Goal: Check status

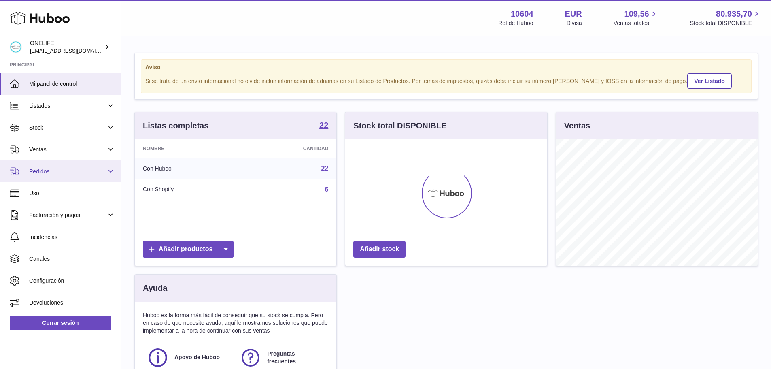
scroll to position [126, 202]
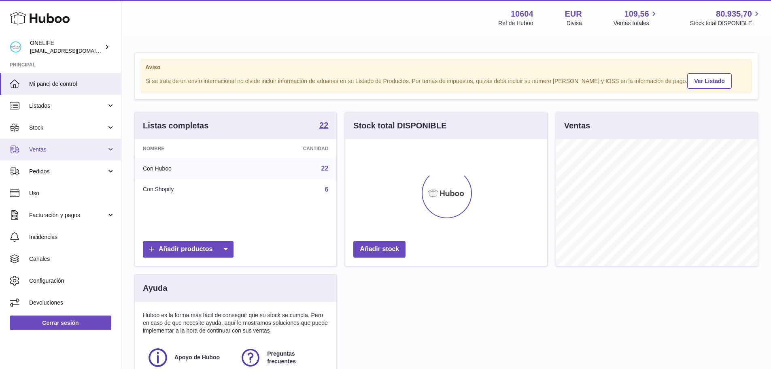
click at [32, 153] on link "Ventas" at bounding box center [60, 149] width 121 height 22
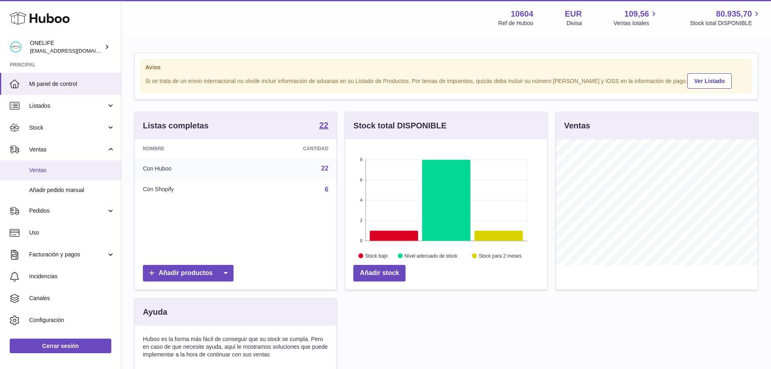
click at [40, 173] on span "Ventas" at bounding box center [72, 170] width 86 height 8
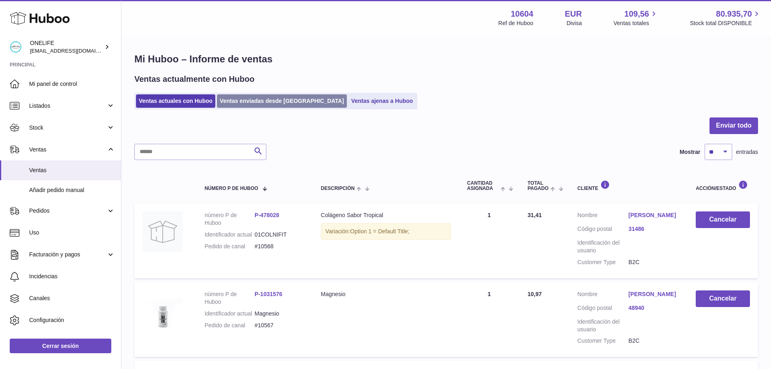
click at [246, 99] on link "Ventas enviadas desde [GEOGRAPHIC_DATA]" at bounding box center [282, 100] width 130 height 13
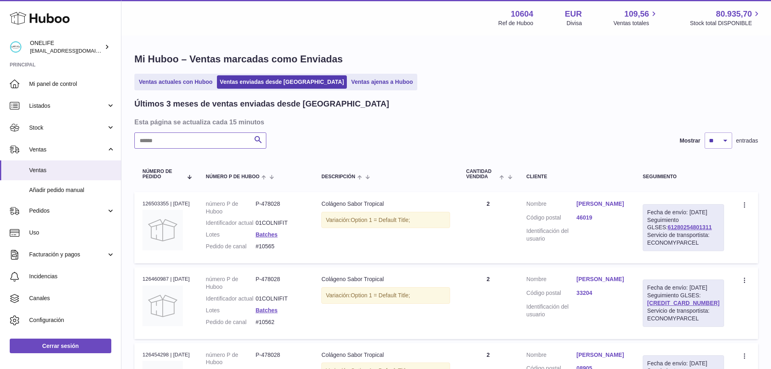
click at [197, 140] on input "text" at bounding box center [200, 140] width 132 height 16
paste input "**********"
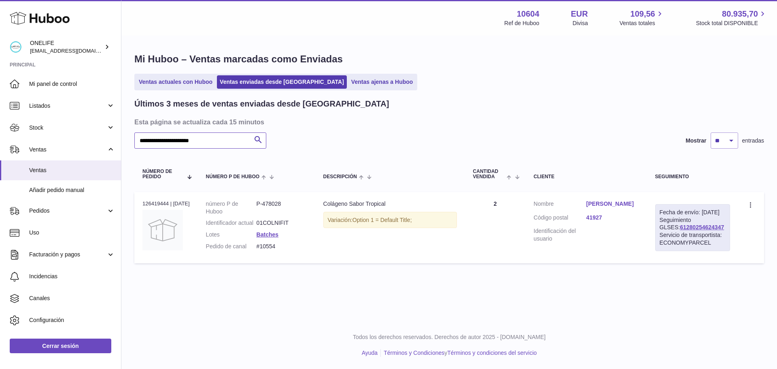
type input "**********"
click at [610, 208] on link "Margarita Bermudez Abril" at bounding box center [612, 204] width 53 height 8
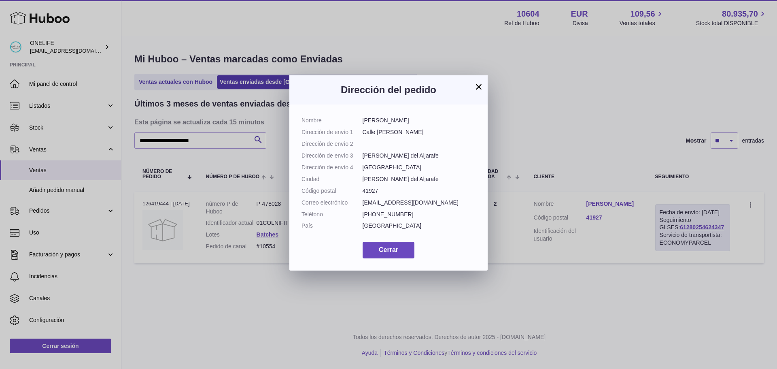
click at [477, 86] on button "×" at bounding box center [479, 87] width 10 height 10
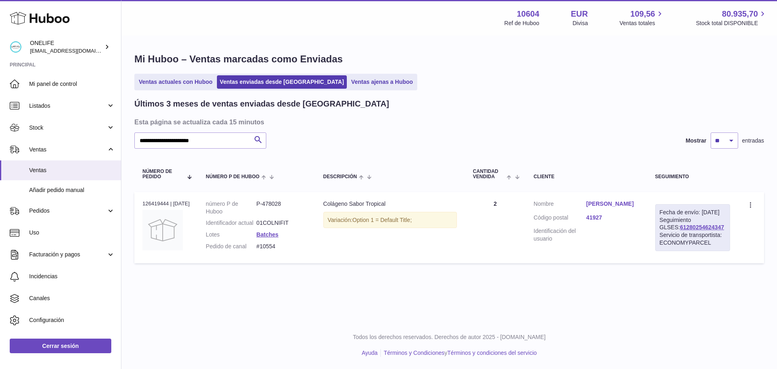
drag, startPoint x: 715, startPoint y: 235, endPoint x: 655, endPoint y: 235, distance: 60.3
click at [655, 235] on td "Fecha de envío: 14º oct. 2025 Seguimiento GLSES: 61280254624347 Servicio de tra…" at bounding box center [692, 227] width 91 height 71
copy link "61280254624347"
drag, startPoint x: 281, startPoint y: 256, endPoint x: 260, endPoint y: 256, distance: 21.0
click at [260, 250] on dd "#10554" at bounding box center [282, 246] width 51 height 8
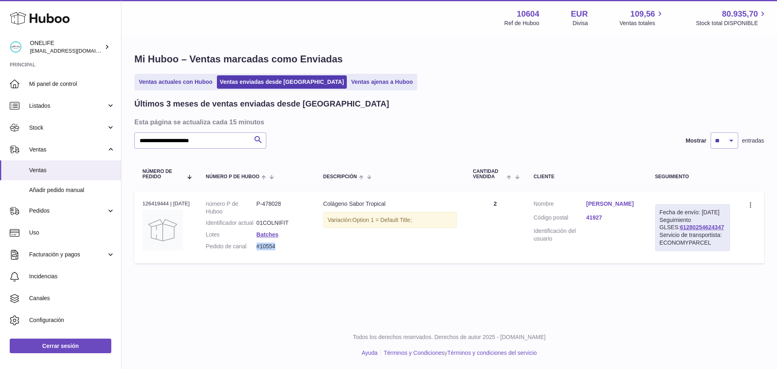
copy dd "#10554"
click at [598, 207] on link "Margarita Bermudez Abril" at bounding box center [612, 204] width 53 height 8
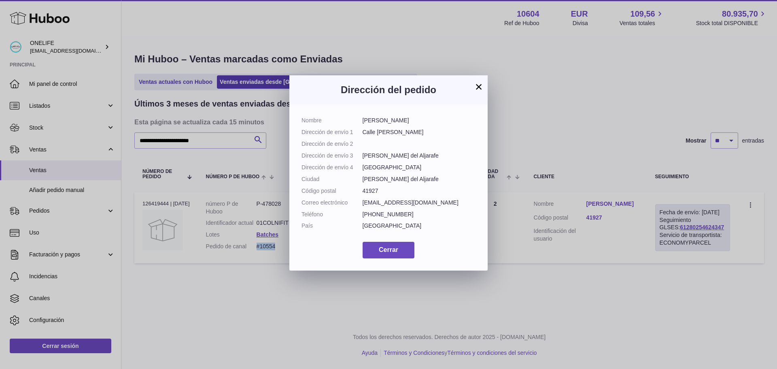
drag, startPoint x: 422, startPoint y: 120, endPoint x: 361, endPoint y: 125, distance: 61.4
click at [361, 125] on dl "Nombre Margarita Bermudez Abril Dirección de envío 1 Calle María Silva Cruz Dir…" at bounding box center [388, 175] width 174 height 117
copy dl "Margarita Bermudez Abril"
